Goal: Task Accomplishment & Management: Use online tool/utility

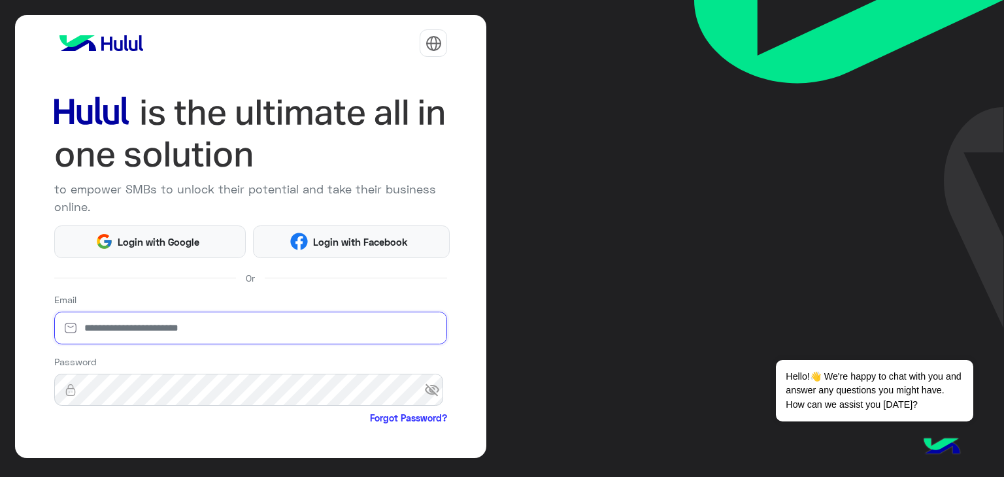
click at [182, 338] on input "email" at bounding box center [251, 328] width 394 height 33
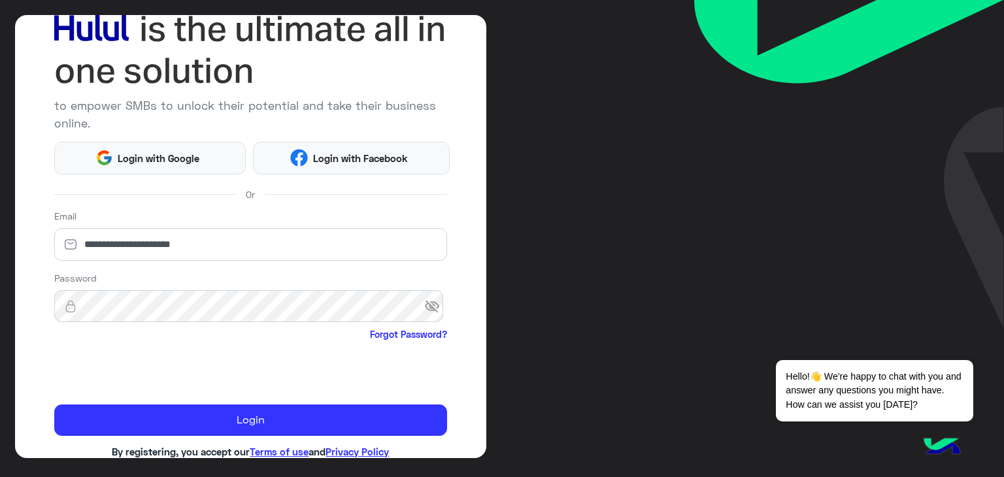
scroll to position [84, 0]
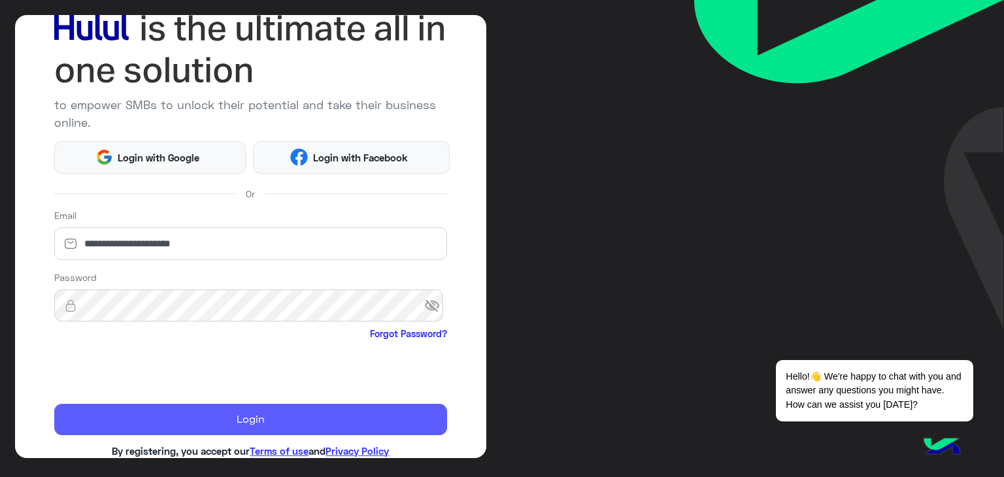
click at [156, 420] on button "Login" at bounding box center [251, 419] width 394 height 31
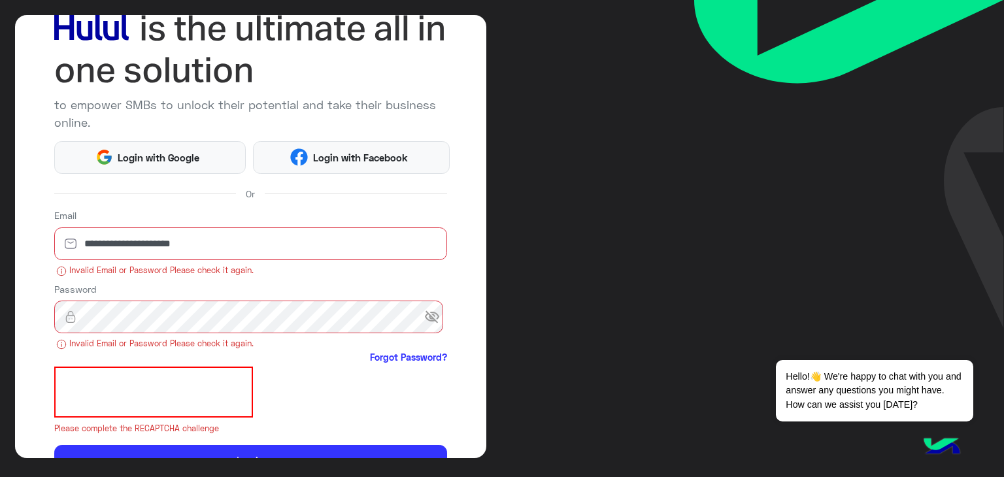
click at [425, 316] on span "visibility_off" at bounding box center [436, 317] width 24 height 24
click at [87, 245] on input "**********" at bounding box center [251, 244] width 394 height 33
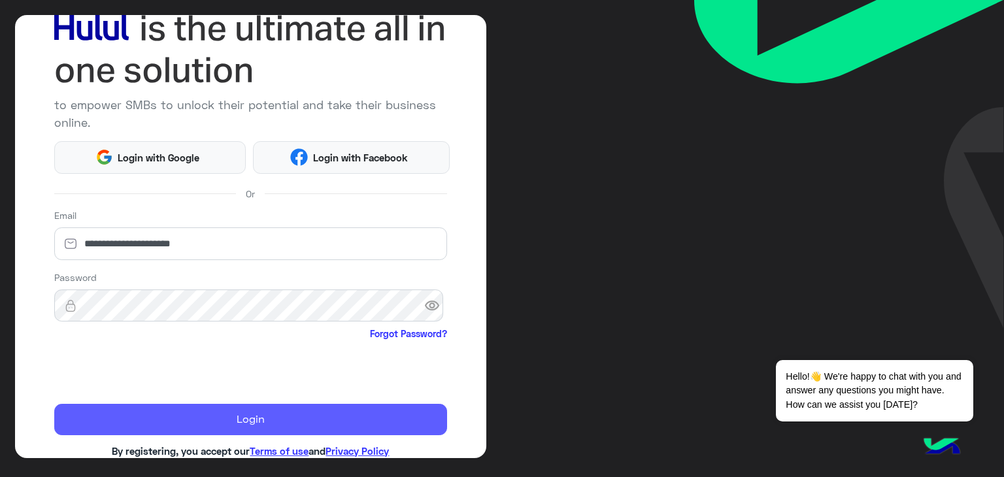
click at [258, 407] on button "Login" at bounding box center [251, 419] width 394 height 31
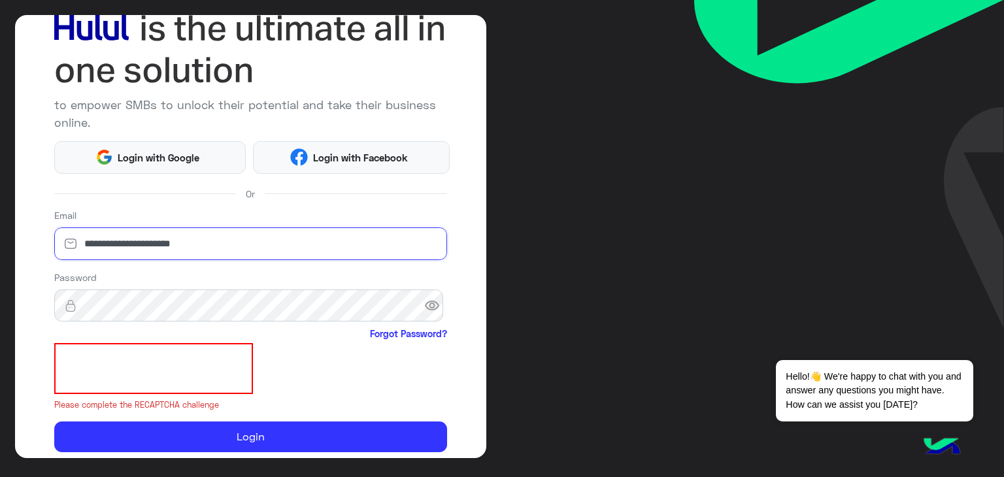
click at [116, 247] on input "**********" at bounding box center [251, 244] width 394 height 33
click at [156, 246] on input "**********" at bounding box center [251, 244] width 394 height 33
type input "**********"
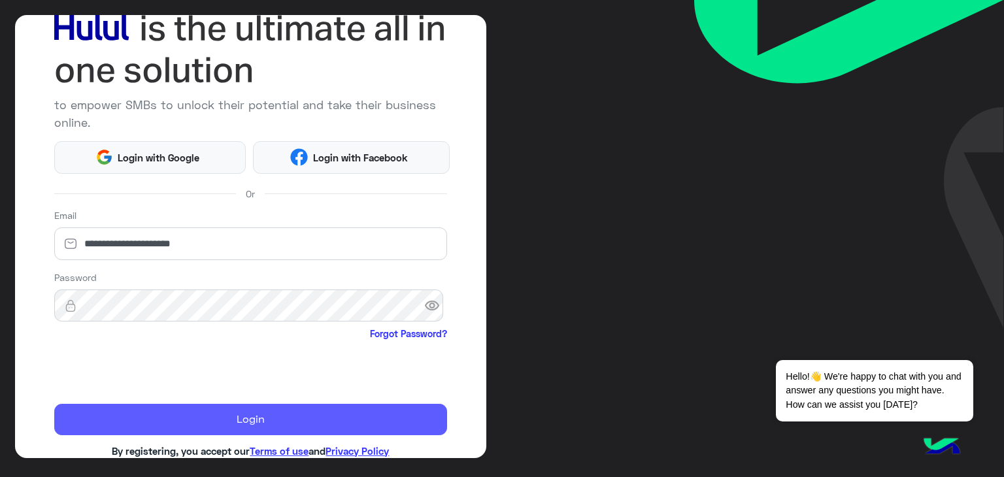
click at [286, 421] on button "Login" at bounding box center [251, 419] width 394 height 31
click at [261, 417] on button "Login" at bounding box center [251, 419] width 394 height 31
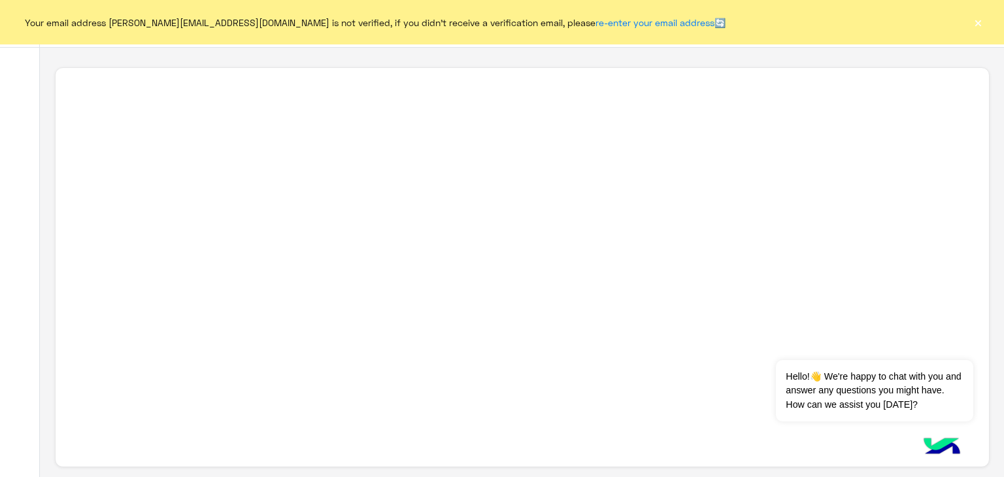
click at [974, 22] on button "×" at bounding box center [978, 22] width 13 height 13
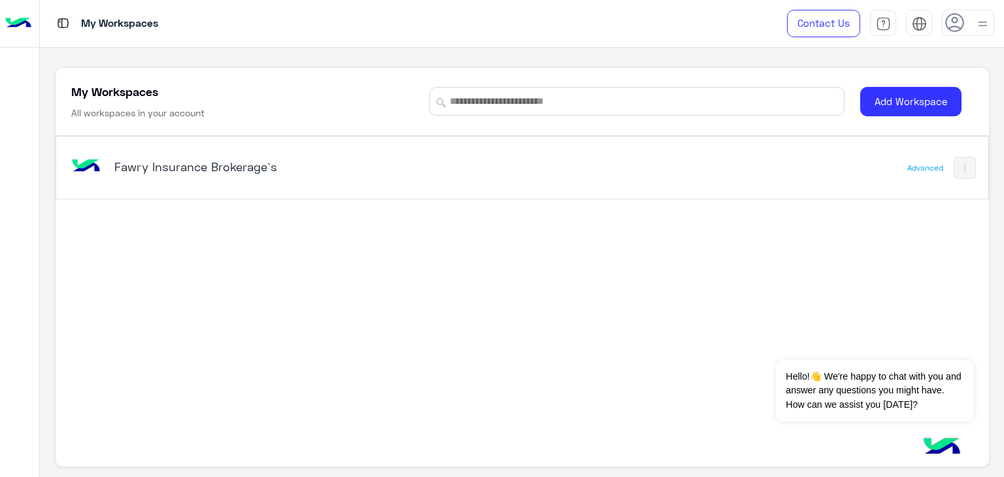
click at [235, 183] on div "Fawry Insurance Brokerage`s" at bounding box center [341, 168] width 545 height 38
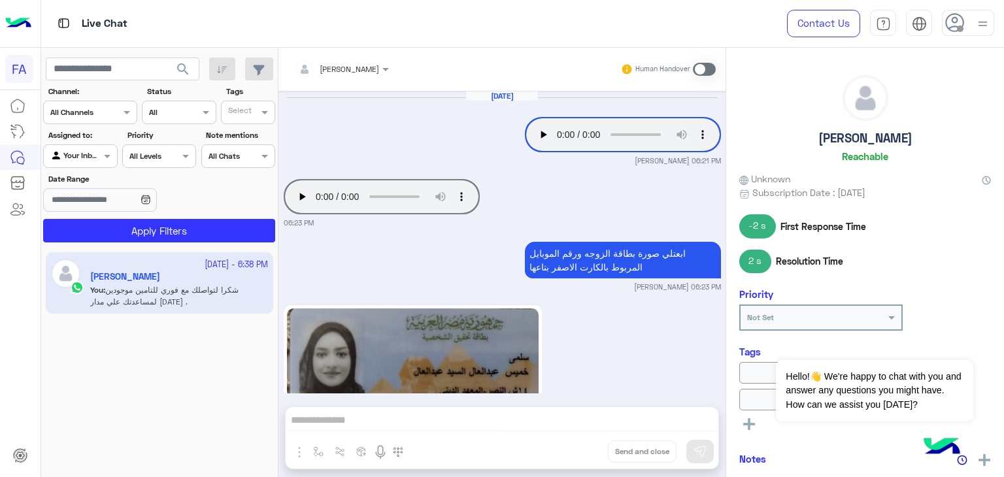
scroll to position [1170, 0]
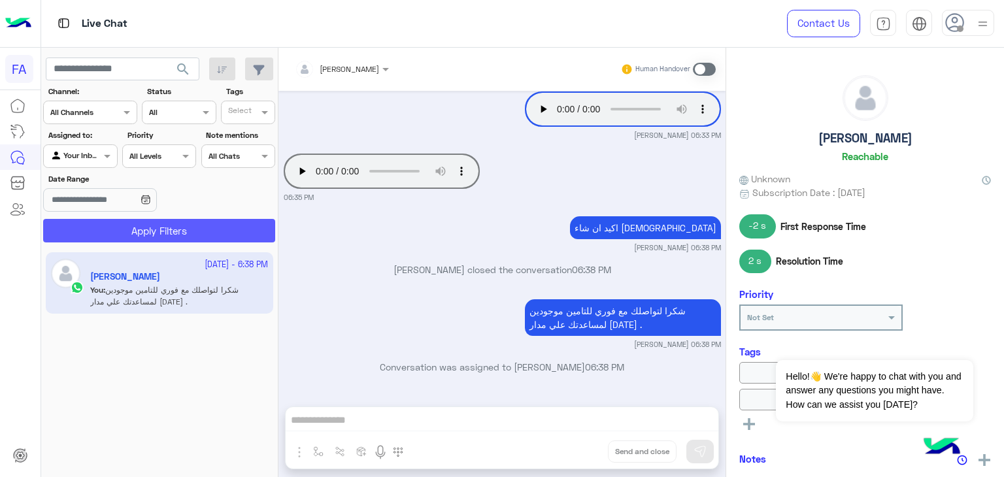
click at [108, 227] on button "Apply Filters" at bounding box center [159, 231] width 232 height 24
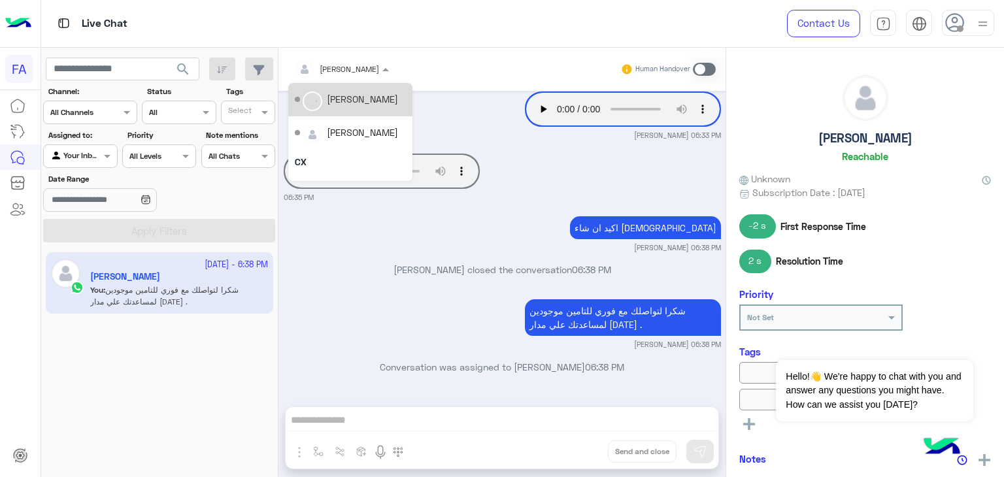
click at [347, 75] on div "[PERSON_NAME]" at bounding box center [337, 69] width 84 height 26
click at [348, 93] on div "Unassigned" at bounding box center [345, 99] width 51 height 14
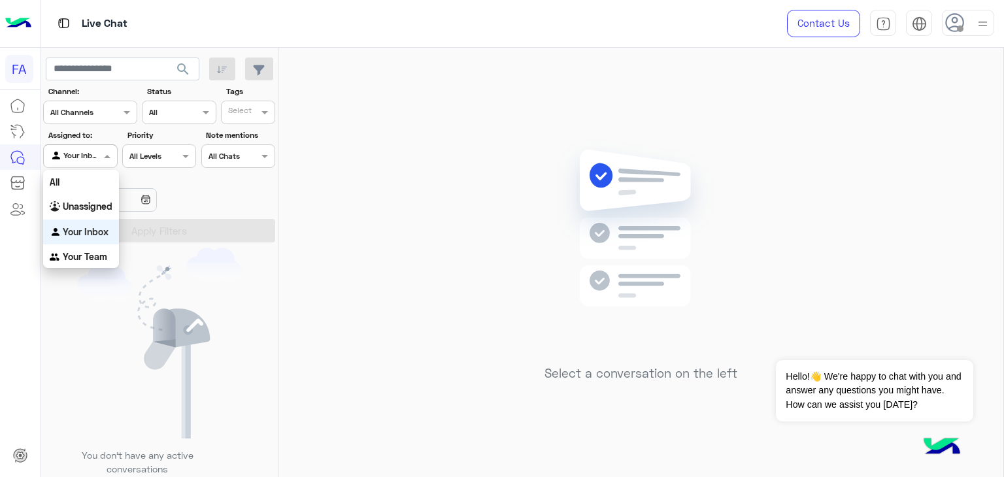
click at [92, 149] on div at bounding box center [80, 154] width 73 height 12
click at [84, 202] on b "Unassigned" at bounding box center [88, 206] width 50 height 11
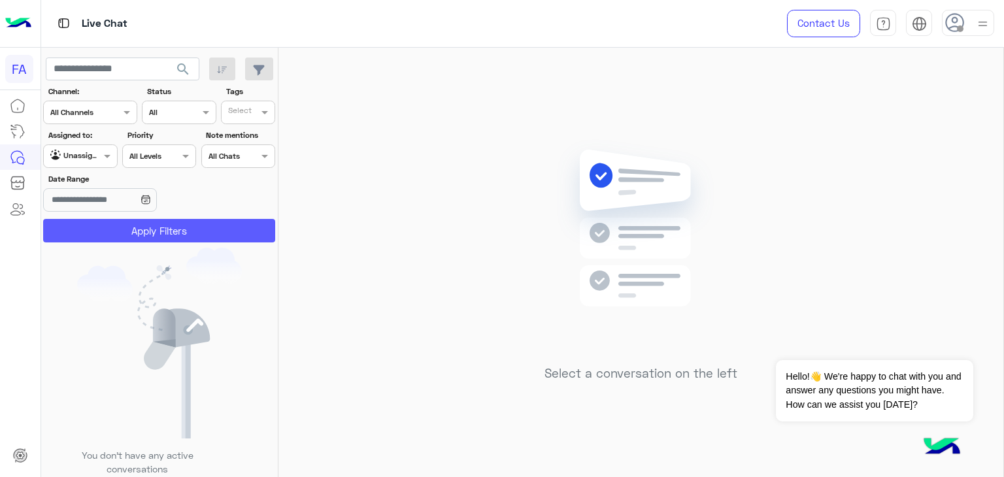
click at [81, 229] on button "Apply Filters" at bounding box center [159, 231] width 232 height 24
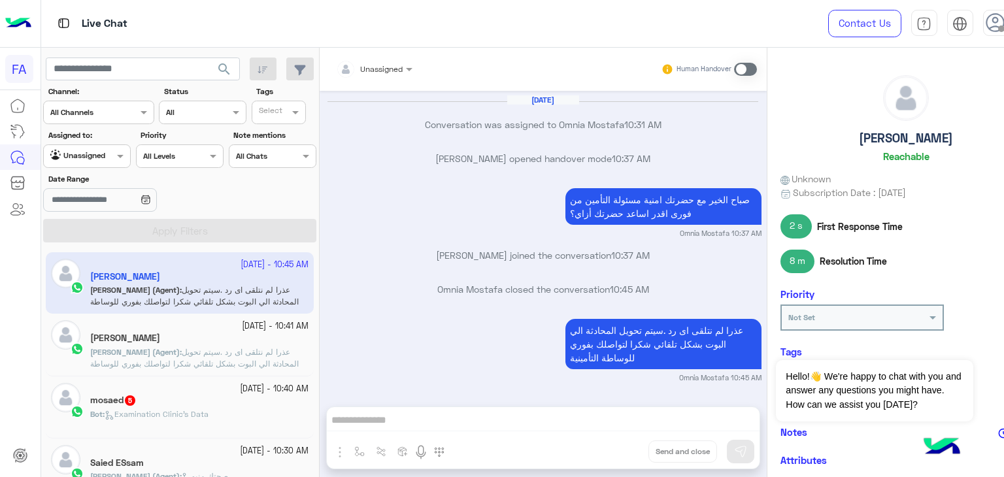
scroll to position [1353, 0]
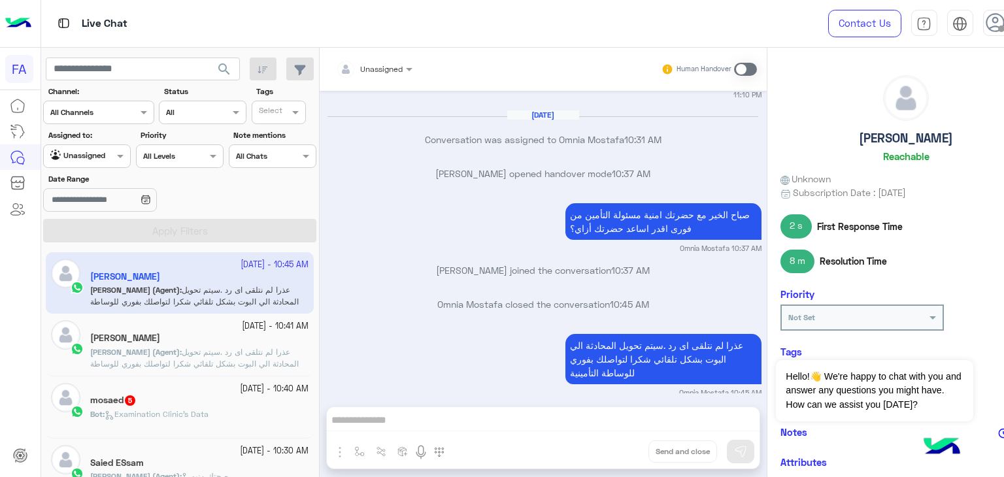
drag, startPoint x: 167, startPoint y: 395, endPoint x: 448, endPoint y: 331, distance: 288.4
click at [448, 331] on div "عذرا لم نتلقى اى رد .سيتم تحويل المحادثة الي البوت بشكل تلقائي شكرا لتواصلك بفو…" at bounding box center [542, 364] width 437 height 67
